Goal: Check status

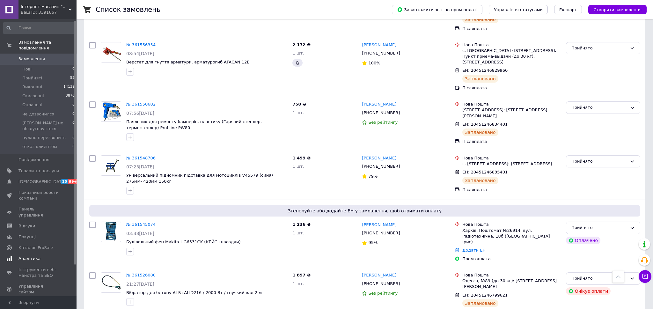
scroll to position [3, 0]
click at [34, 250] on link "Аналітика" at bounding box center [39, 255] width 78 height 11
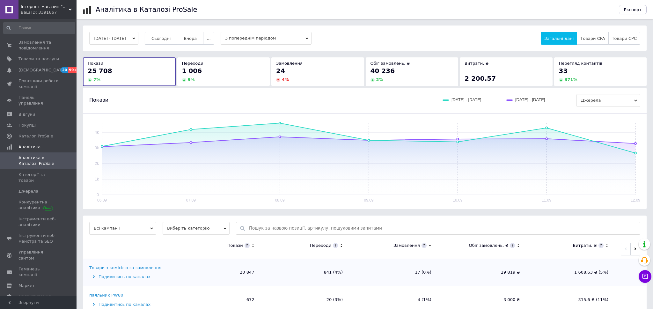
click at [171, 36] on span "Сьогодні" at bounding box center [160, 38] width 19 height 5
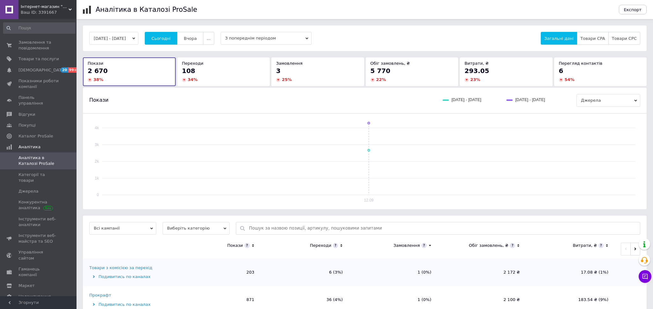
click at [115, 39] on button "[DATE] - [DATE]" at bounding box center [113, 38] width 49 height 13
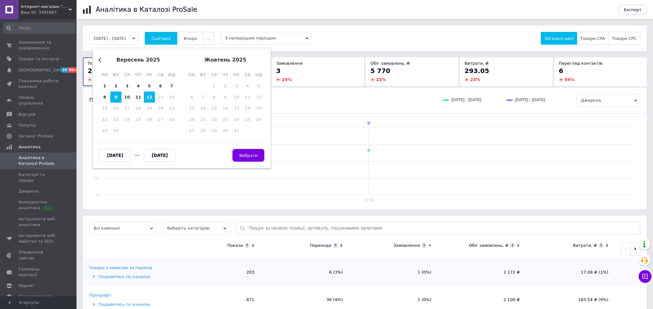
drag, startPoint x: 102, startPoint y: 95, endPoint x: 119, endPoint y: 96, distance: 17.2
click at [102, 95] on div "8" at bounding box center [104, 96] width 11 height 11
type input "[DATE]"
click at [148, 98] on div "12" at bounding box center [149, 96] width 11 height 11
type input "[DATE]"
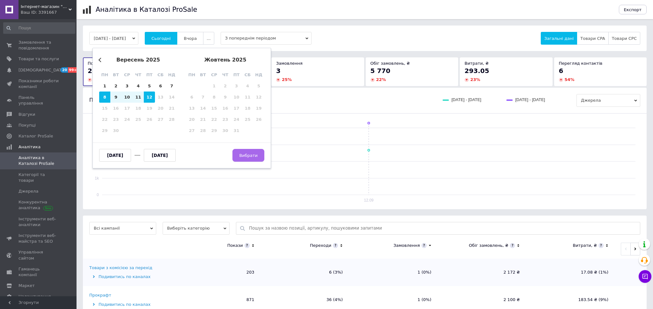
click at [255, 156] on span "Вибрати" at bounding box center [248, 155] width 18 height 5
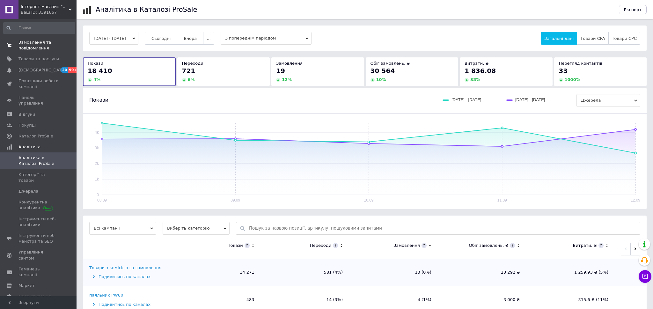
click at [35, 45] on span "Замовлення та повідомлення" at bounding box center [38, 45] width 40 height 11
